Goal: Check status: Check status

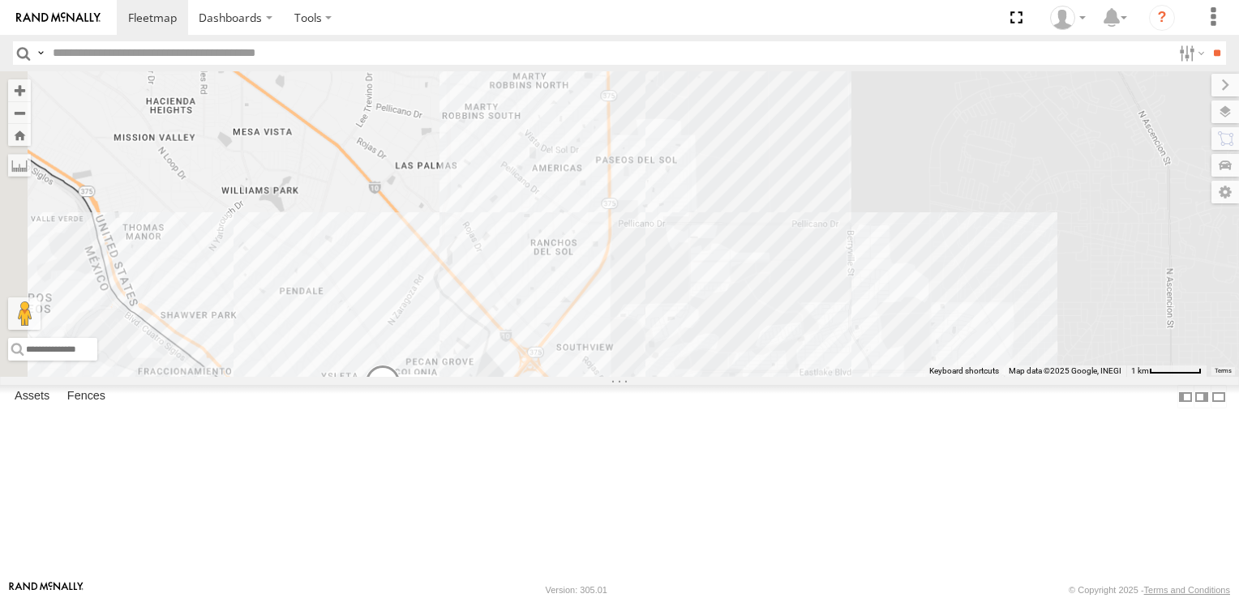
drag, startPoint x: 907, startPoint y: 421, endPoint x: 1054, endPoint y: 151, distance: 307.2
click at [1047, 154] on div "8662 6892 460" at bounding box center [619, 224] width 1239 height 306
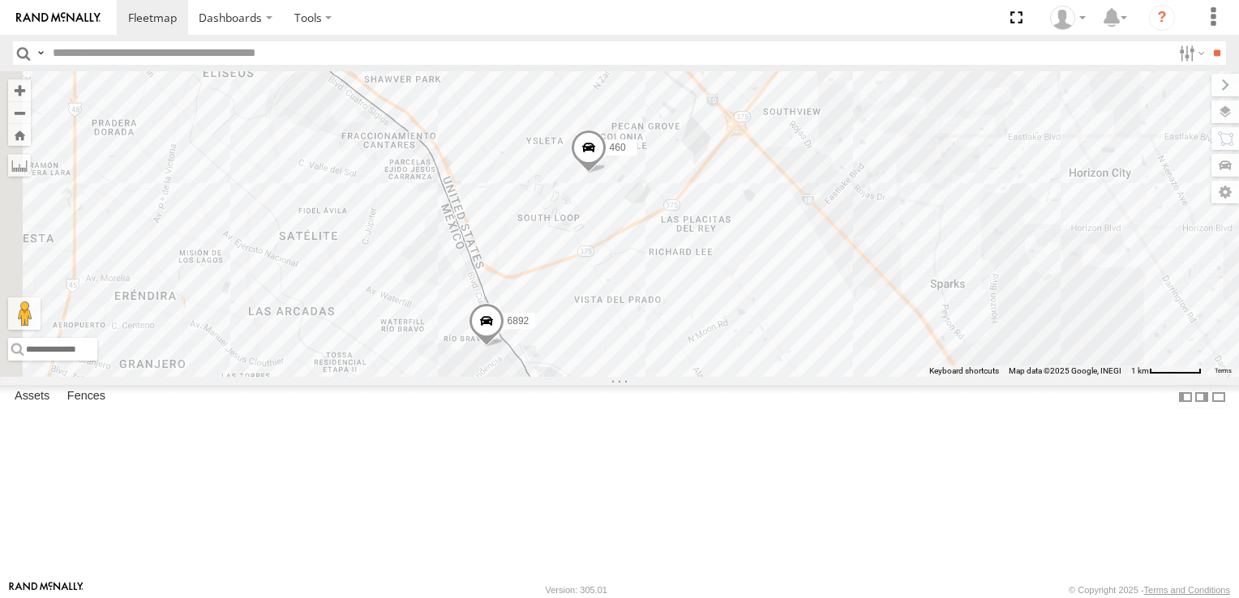
drag, startPoint x: 960, startPoint y: 318, endPoint x: 1055, endPoint y: 203, distance: 149.0
click at [1055, 203] on div "8662 6892 460" at bounding box center [619, 224] width 1239 height 306
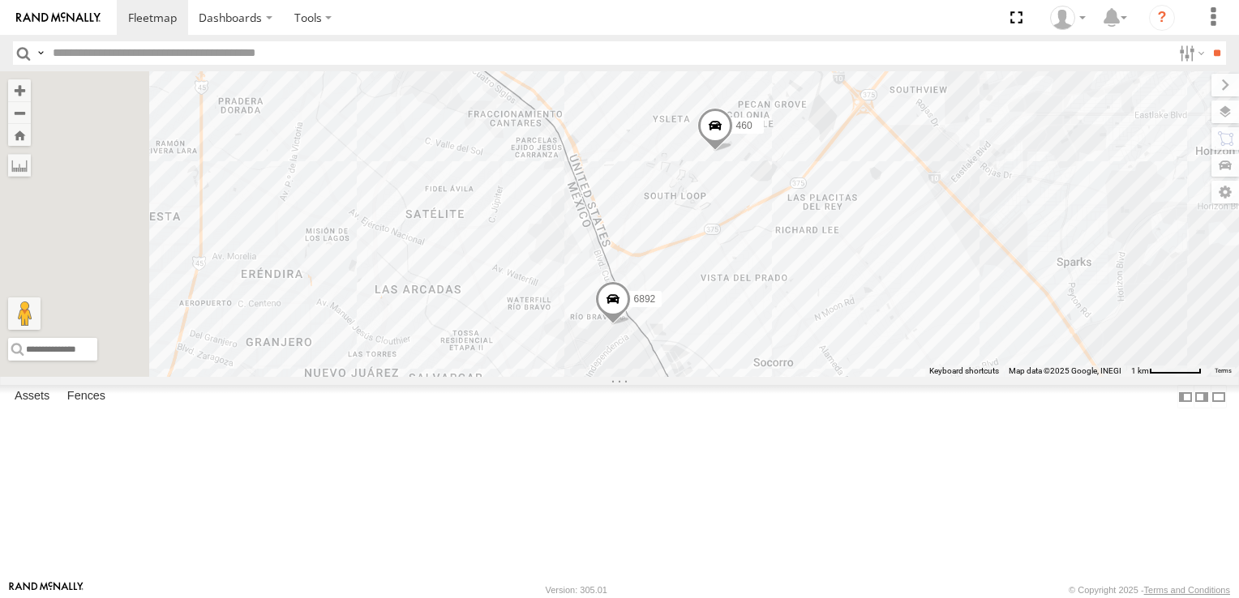
drag, startPoint x: 963, startPoint y: 362, endPoint x: 1044, endPoint y: 329, distance: 87.3
click at [1042, 330] on div "8662 6892 460" at bounding box center [619, 224] width 1239 height 306
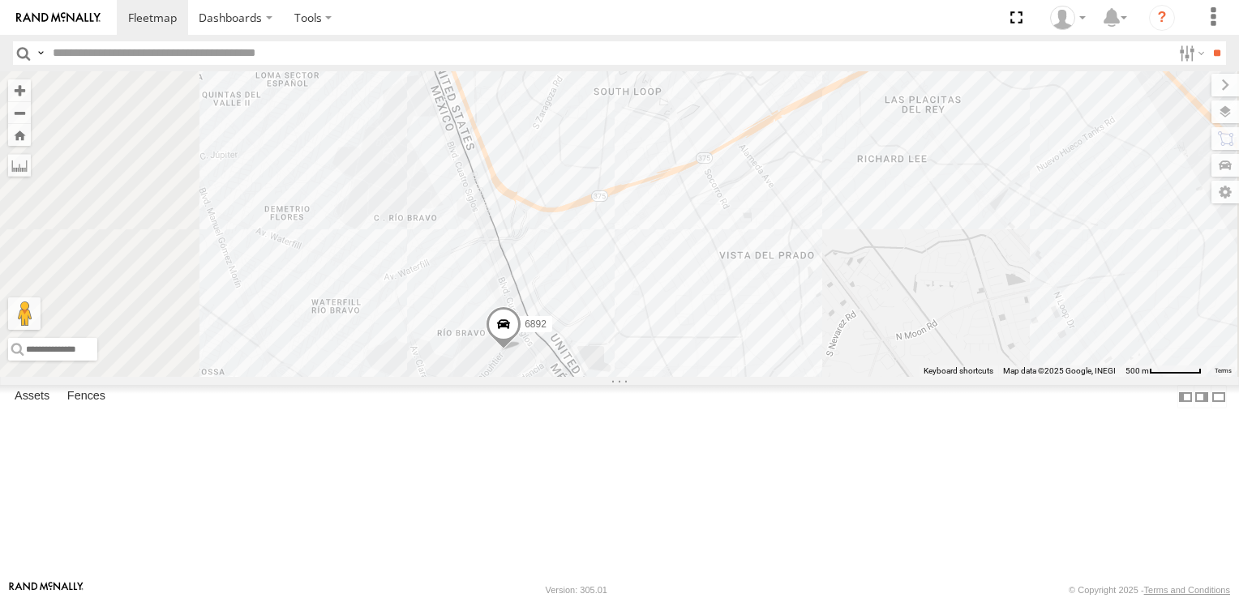
drag, startPoint x: 988, startPoint y: 363, endPoint x: 1128, endPoint y: 308, distance: 150.7
click at [1128, 308] on div "8662 6892 460" at bounding box center [619, 224] width 1239 height 306
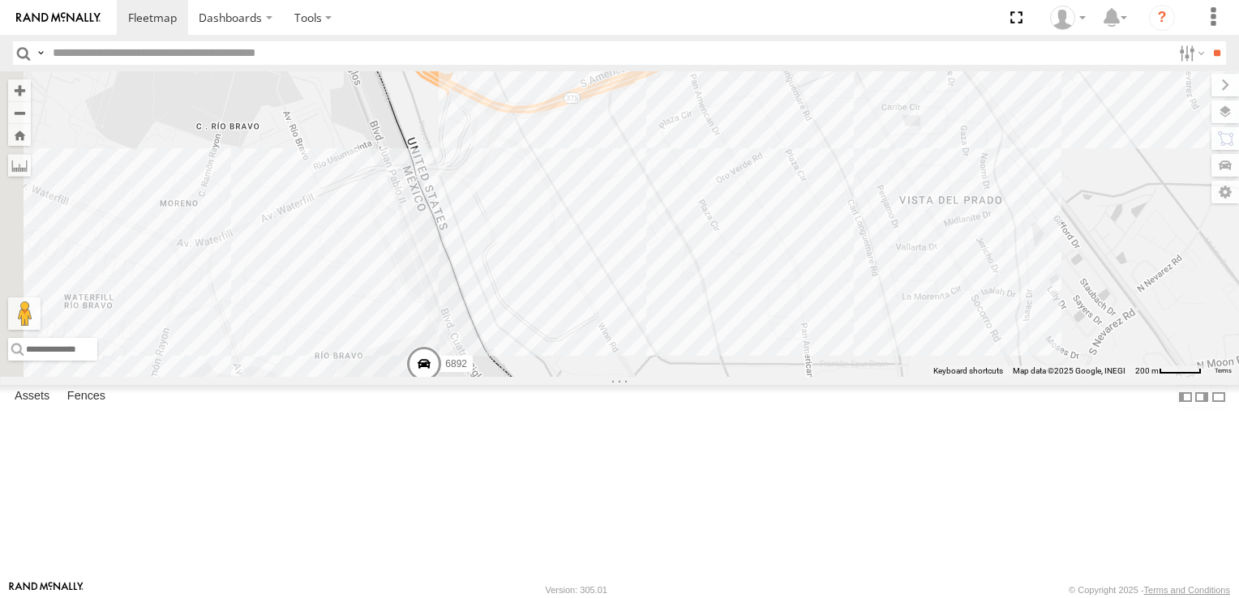
drag, startPoint x: 752, startPoint y: 369, endPoint x: 793, endPoint y: 373, distance: 40.7
click at [793, 373] on div "6892 460" at bounding box center [619, 224] width 1239 height 306
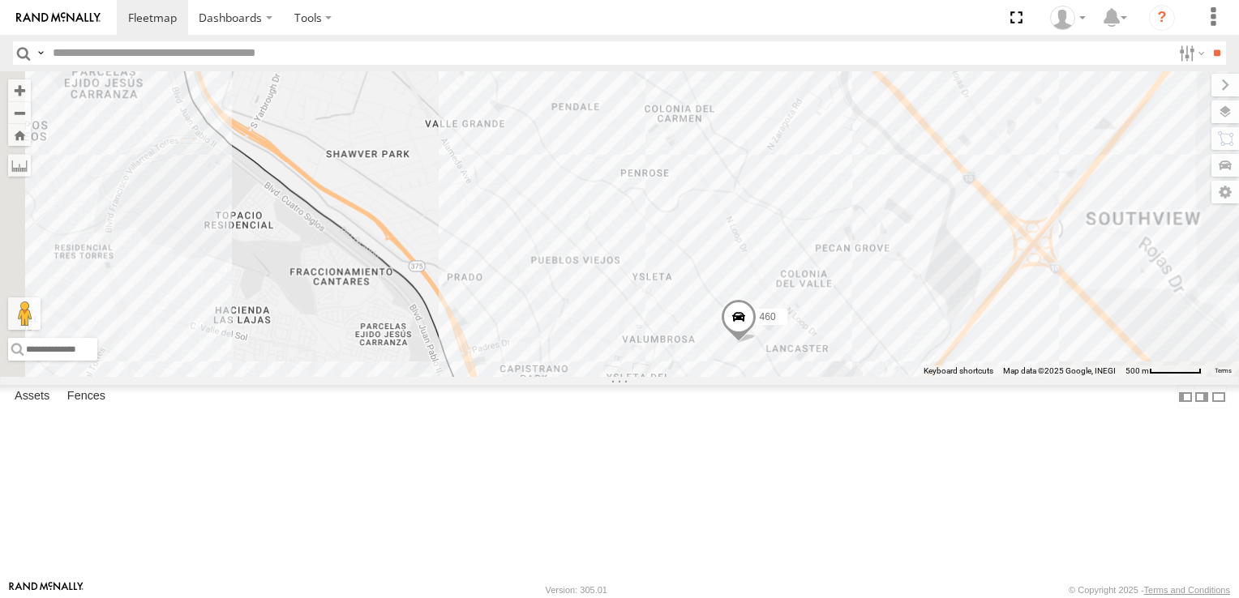
drag, startPoint x: 798, startPoint y: 475, endPoint x: 820, endPoint y: 191, distance: 284.6
click at [817, 196] on div "8662 6892 460" at bounding box center [619, 224] width 1239 height 306
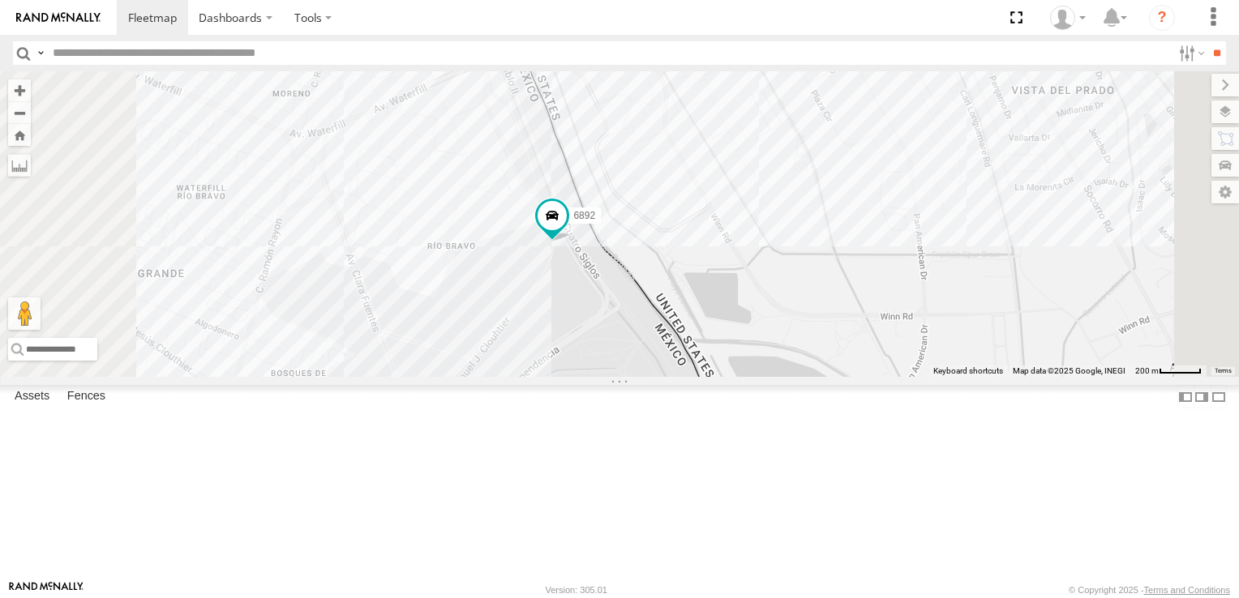
drag, startPoint x: 850, startPoint y: 338, endPoint x: 917, endPoint y: 469, distance: 146.8
click at [917, 377] on div "8662 6892 460" at bounding box center [619, 224] width 1239 height 306
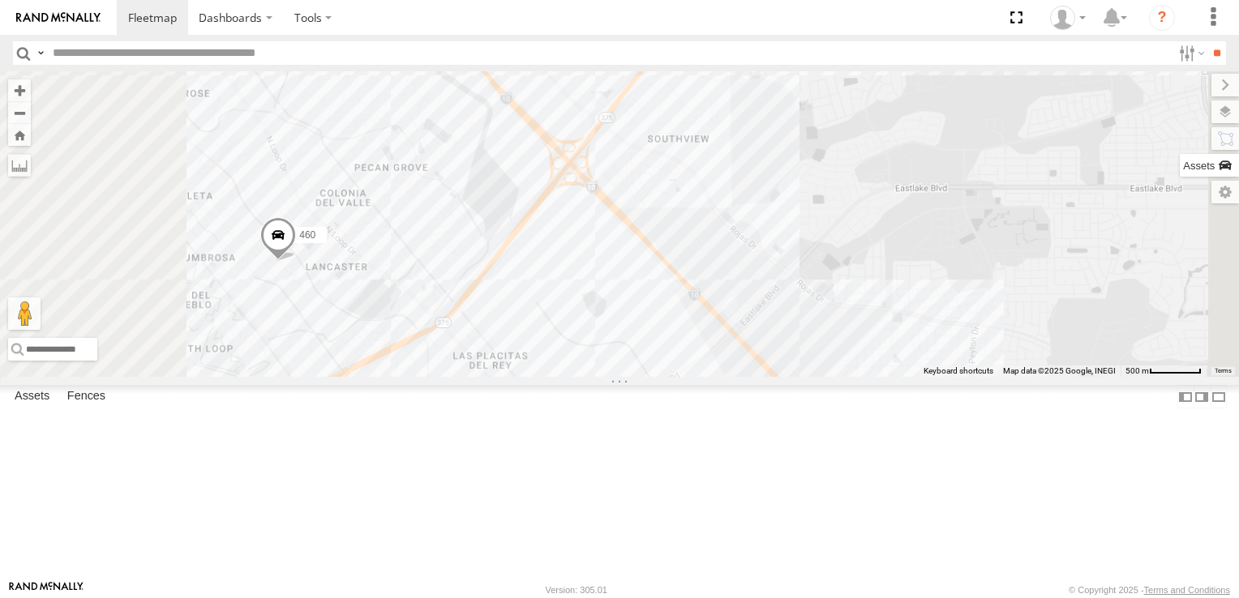
drag, startPoint x: 863, startPoint y: 413, endPoint x: 1238, endPoint y: 165, distance: 449.7
click at [1238, 166] on html "Dashboards" at bounding box center [619, 299] width 1239 height 598
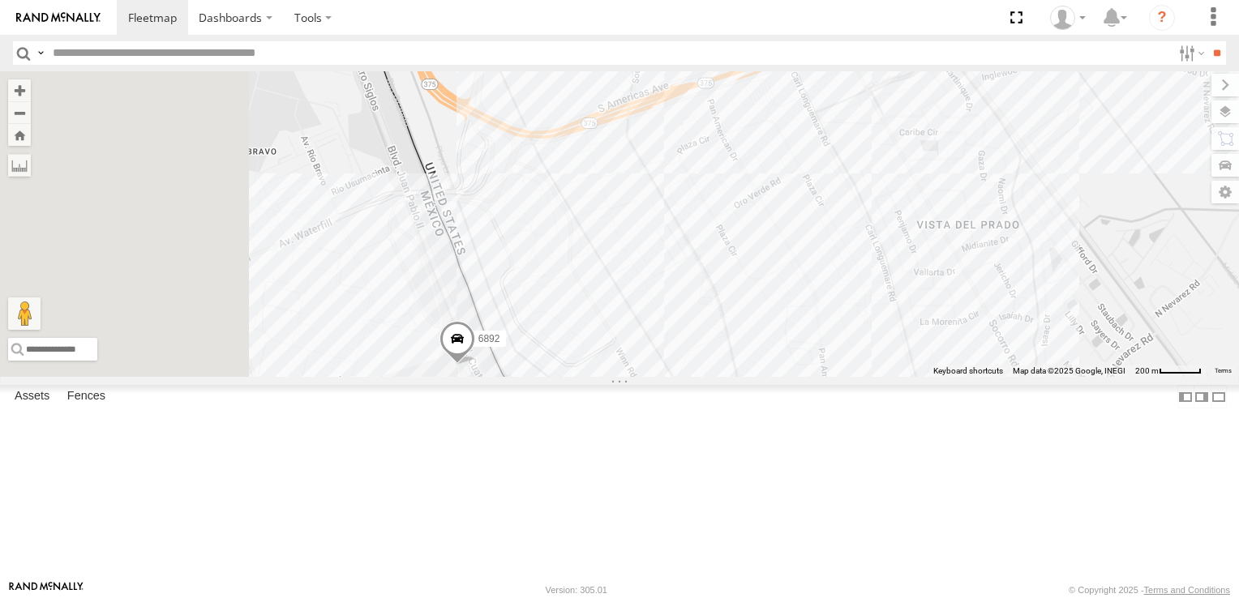
drag, startPoint x: 858, startPoint y: 258, endPoint x: 1241, endPoint y: 191, distance: 389.1
click at [1238, 191] on html "Dashboards" at bounding box center [619, 299] width 1239 height 598
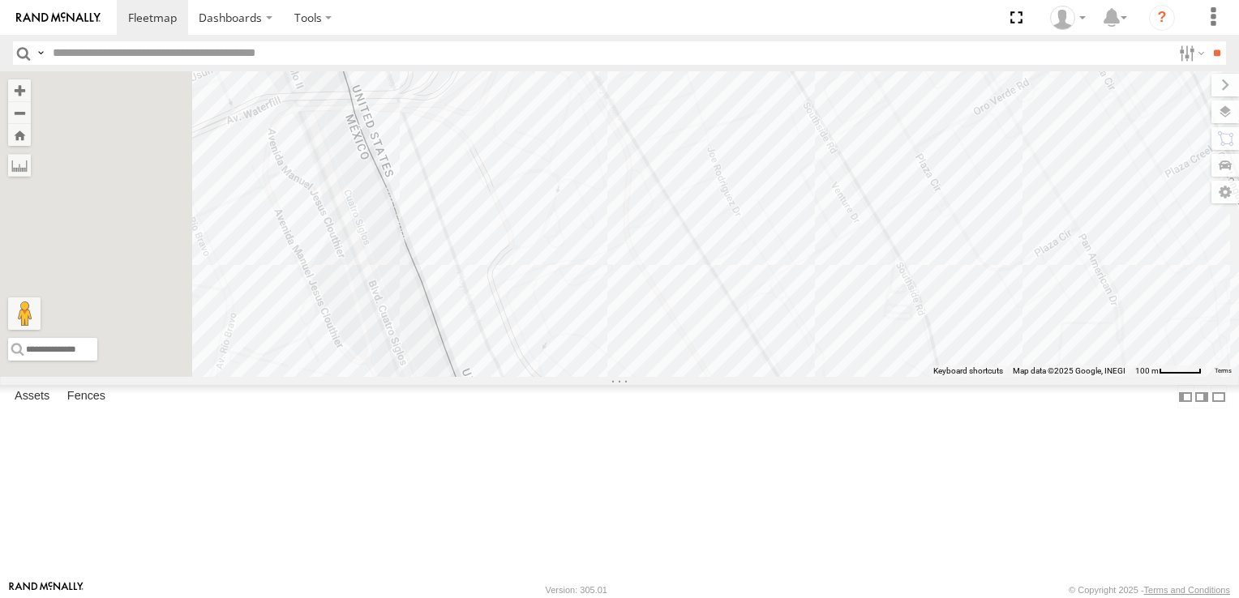
drag, startPoint x: 985, startPoint y: 302, endPoint x: 1238, endPoint y: 178, distance: 281.7
click at [1238, 178] on html "Dashboards" at bounding box center [619, 299] width 1239 height 598
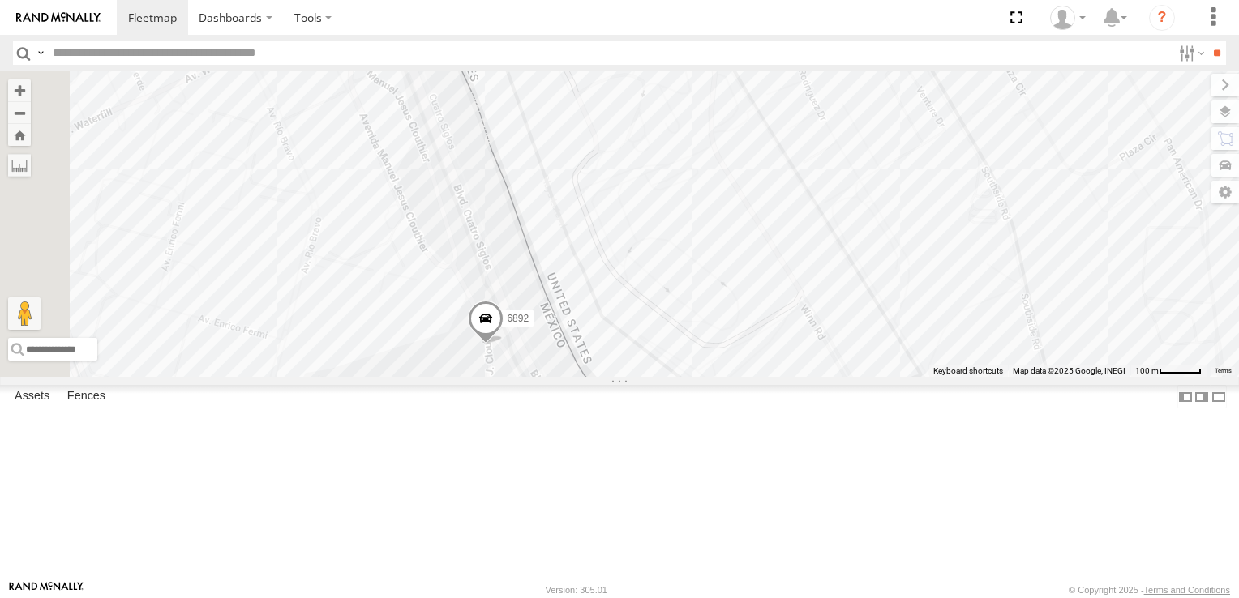
drag, startPoint x: 768, startPoint y: 325, endPoint x: 861, endPoint y: 234, distance: 129.5
click at [861, 234] on div "8662 6892 460" at bounding box center [619, 224] width 1239 height 306
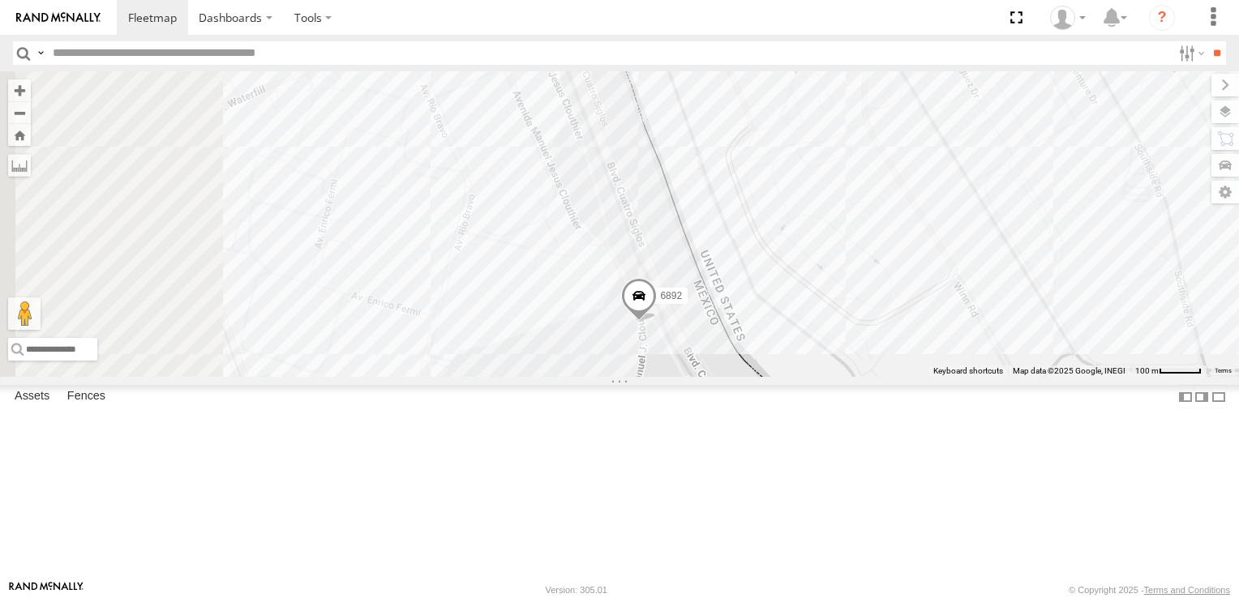
drag, startPoint x: 694, startPoint y: 396, endPoint x: 853, endPoint y: 371, distance: 160.9
click at [853, 371] on div "8662 6892 460" at bounding box center [619, 224] width 1239 height 306
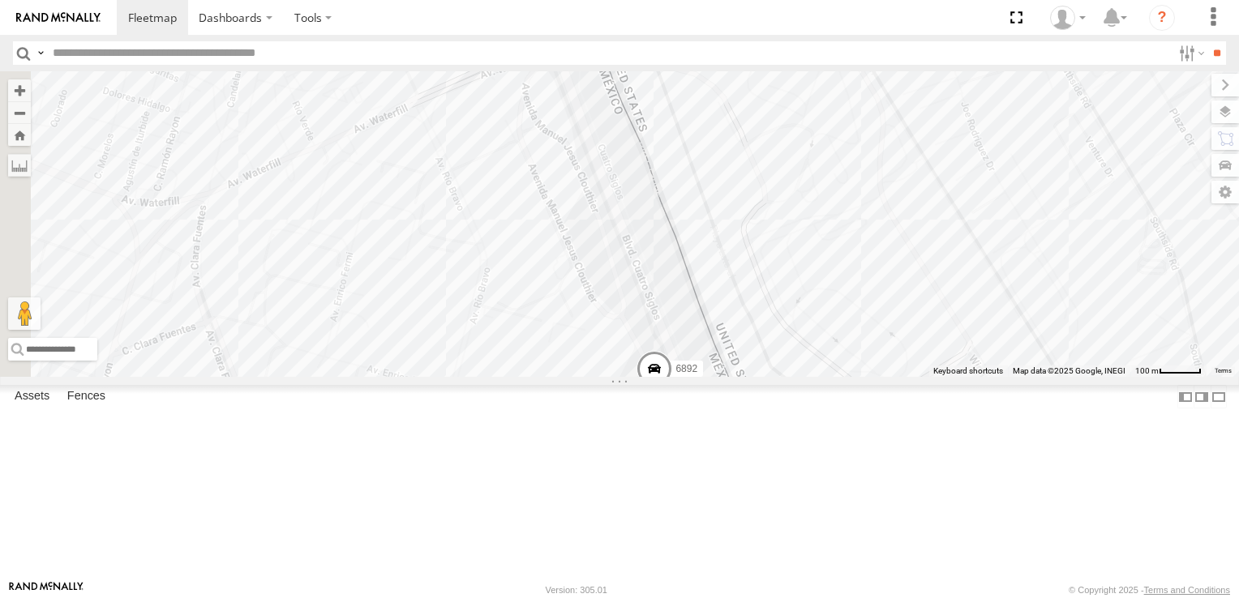
drag, startPoint x: 905, startPoint y: 318, endPoint x: 927, endPoint y: 391, distance: 75.9
click at [924, 377] on div "8662 6892 460" at bounding box center [619, 224] width 1239 height 306
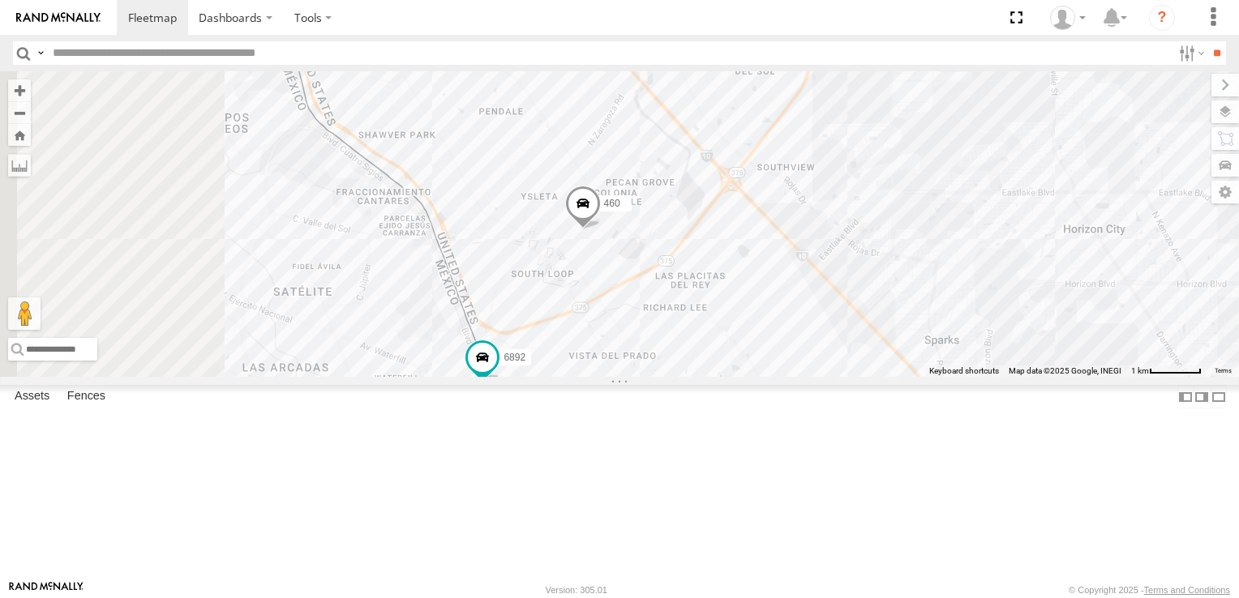
drag, startPoint x: 798, startPoint y: 371, endPoint x: 968, endPoint y: 250, distance: 208.1
click at [968, 250] on div "8662 6892 460" at bounding box center [619, 224] width 1239 height 306
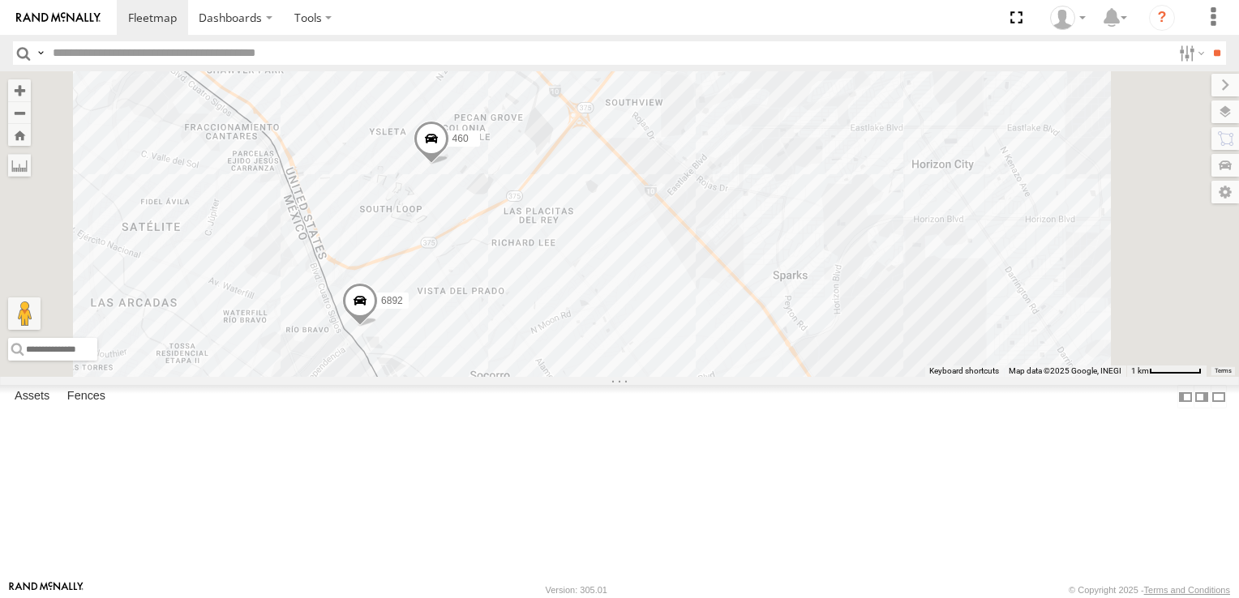
drag, startPoint x: 723, startPoint y: 336, endPoint x: 686, endPoint y: 201, distance: 140.4
click at [686, 202] on div "8662 6892 460" at bounding box center [619, 224] width 1239 height 306
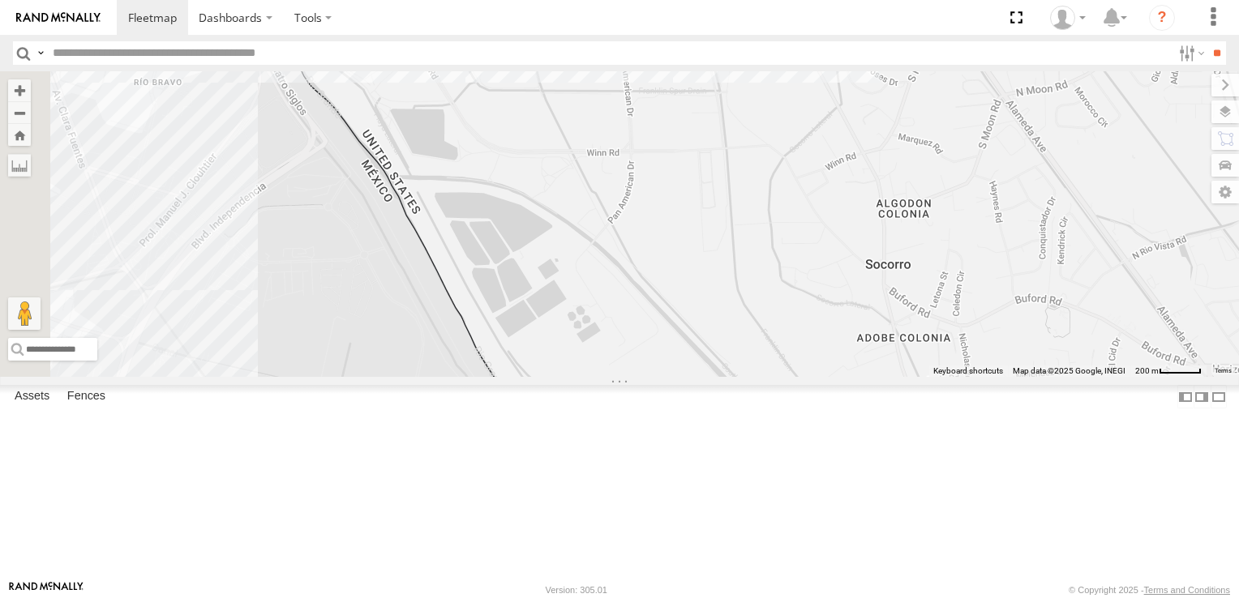
drag, startPoint x: 645, startPoint y: 356, endPoint x: 952, endPoint y: 316, distance: 309.8
click at [952, 316] on div "8662 6892 460" at bounding box center [619, 224] width 1239 height 306
